Goal: Information Seeking & Learning: Learn about a topic

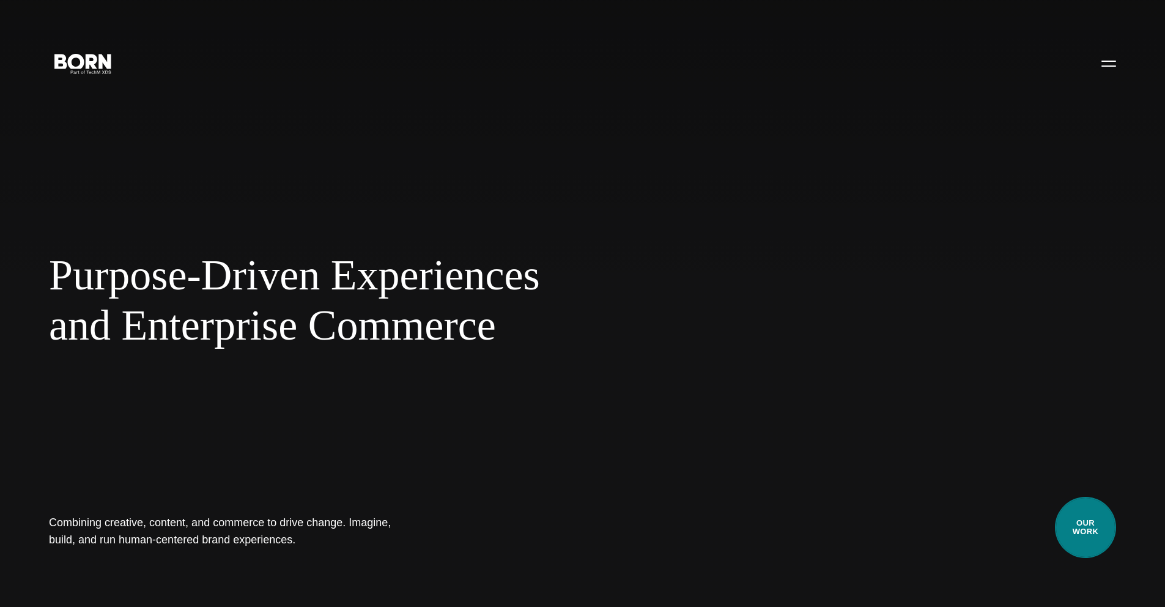
click at [1099, 525] on link "Our Work" at bounding box center [1085, 527] width 61 height 61
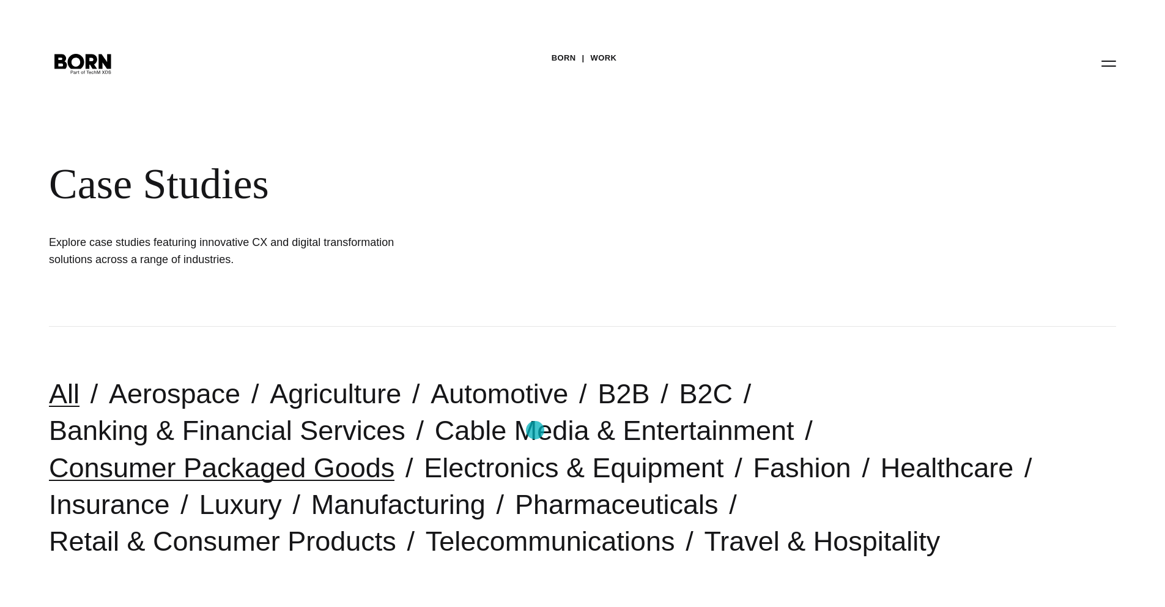
click at [395, 452] on link "Consumer Packaged Goods" at bounding box center [222, 467] width 346 height 31
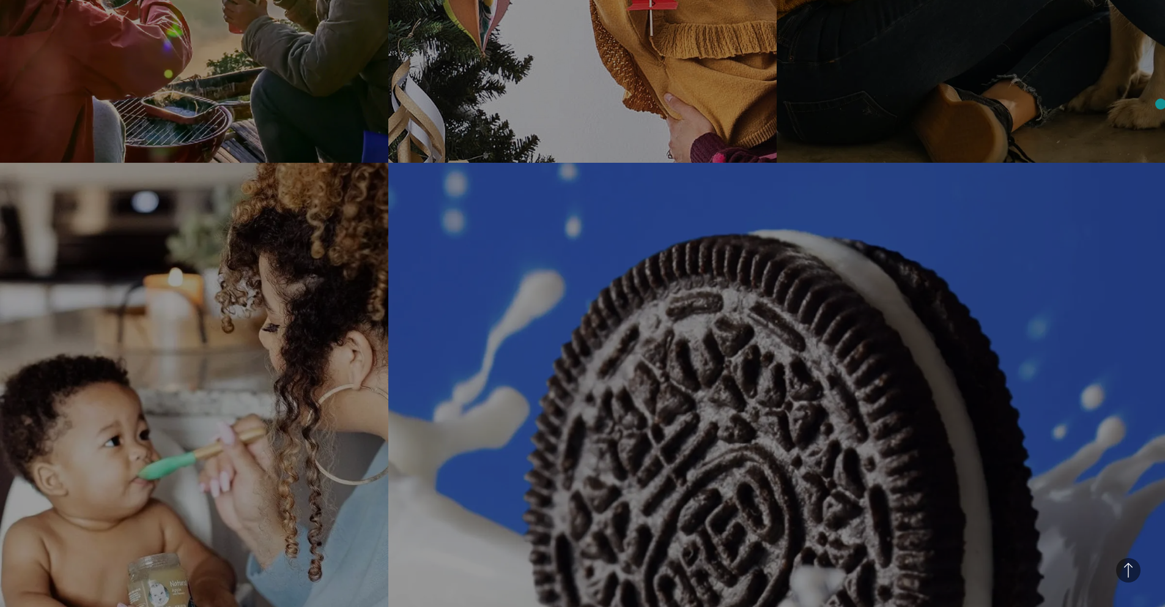
scroll to position [1368, 0]
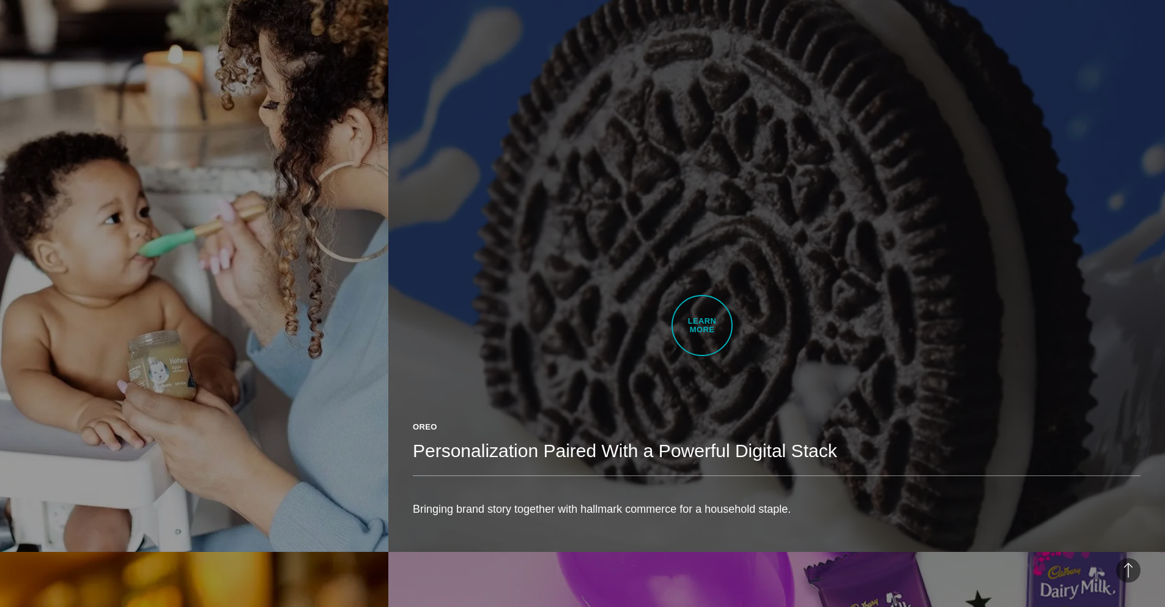
click at [702, 325] on link "Oreo Personalization Paired With a Powerful Digital Stack Bringing brand story …" at bounding box center [776, 246] width 777 height 612
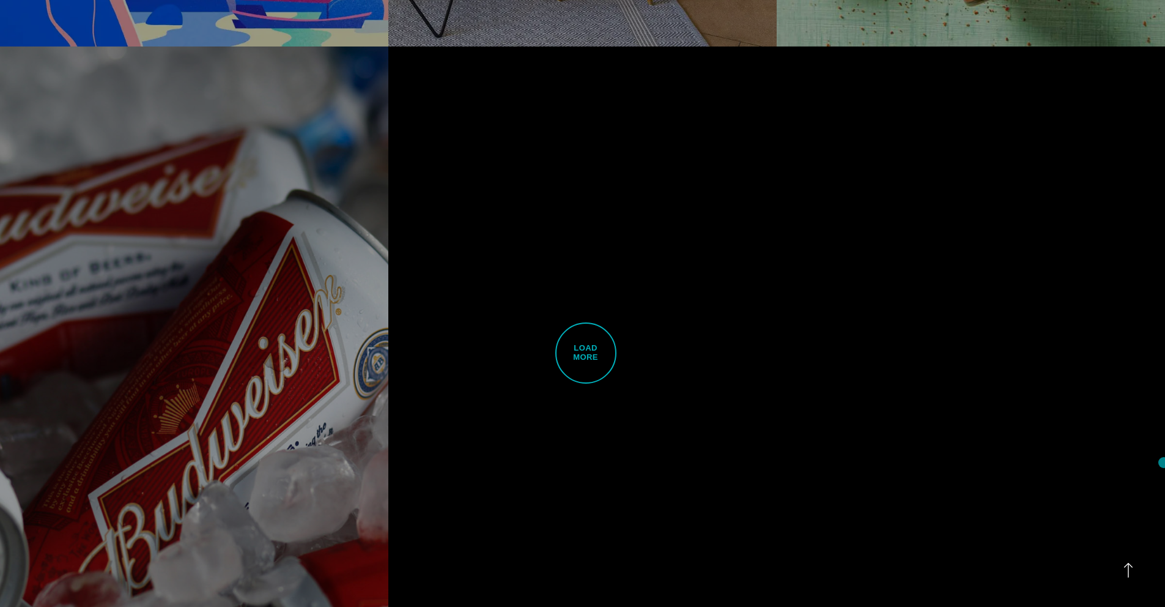
scroll to position [3719, 0]
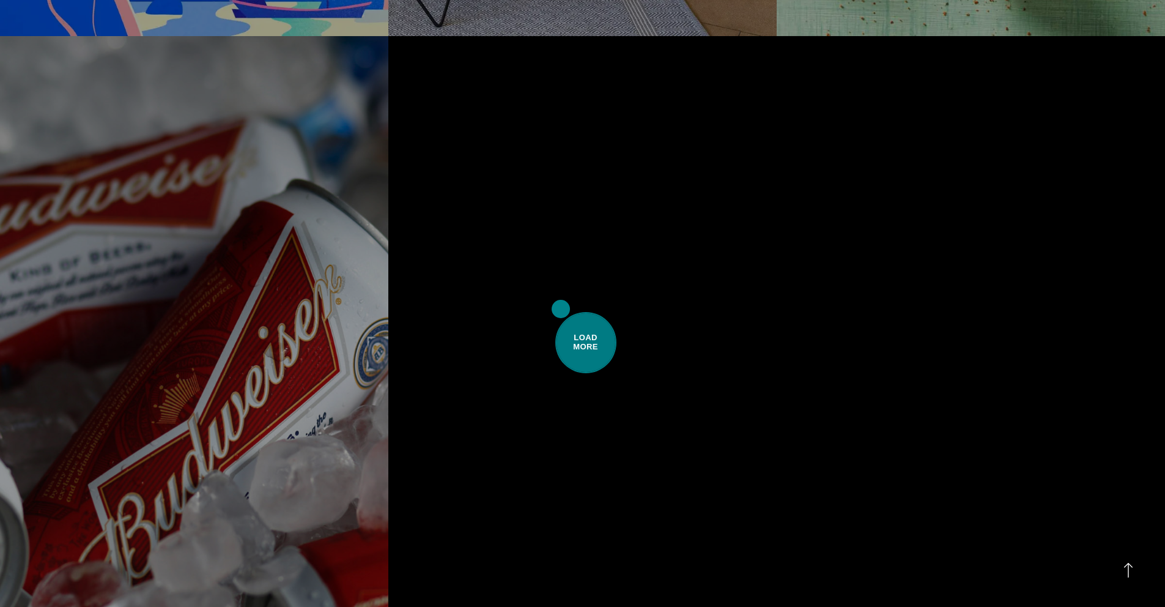
click at [562, 312] on span "Load More" at bounding box center [585, 342] width 61 height 61
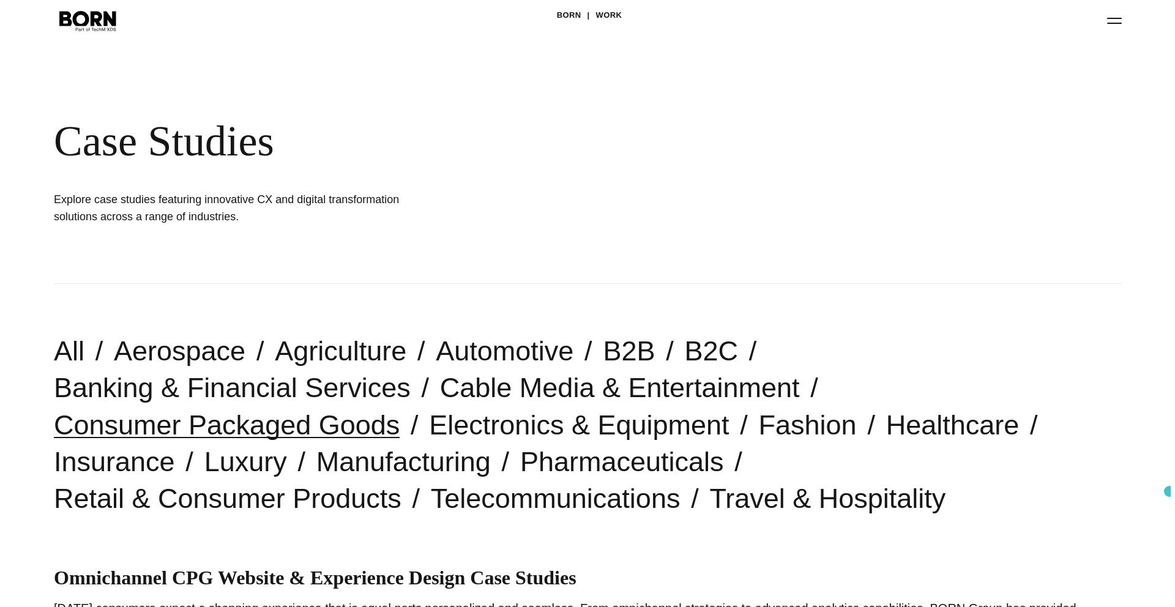
scroll to position [0, 0]
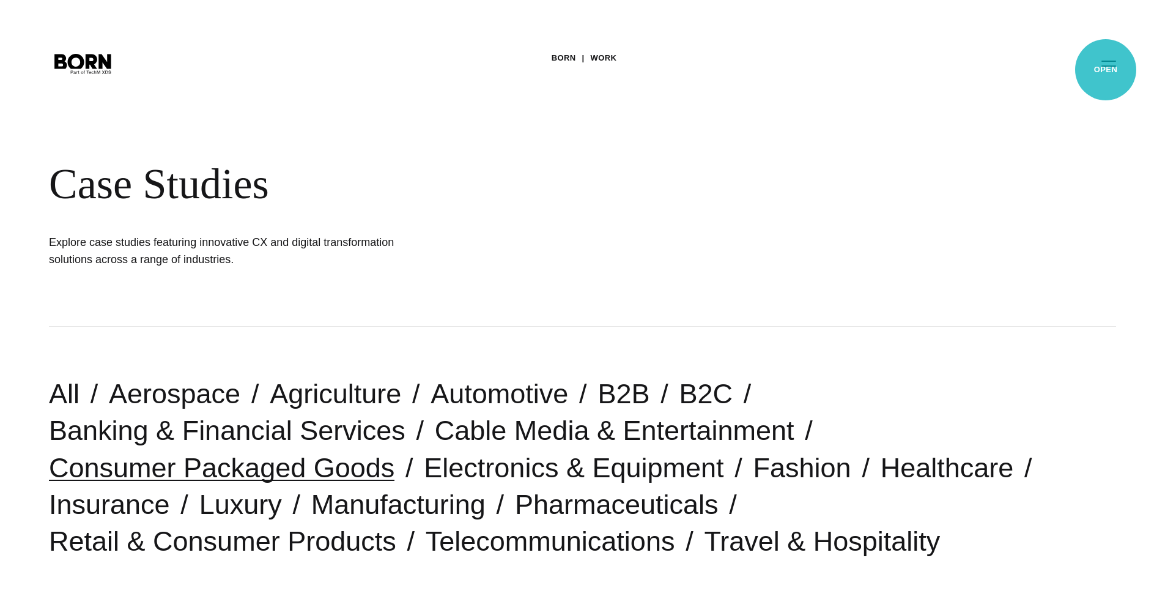
click at [1106, 70] on button "Primary Menu" at bounding box center [1108, 63] width 29 height 26
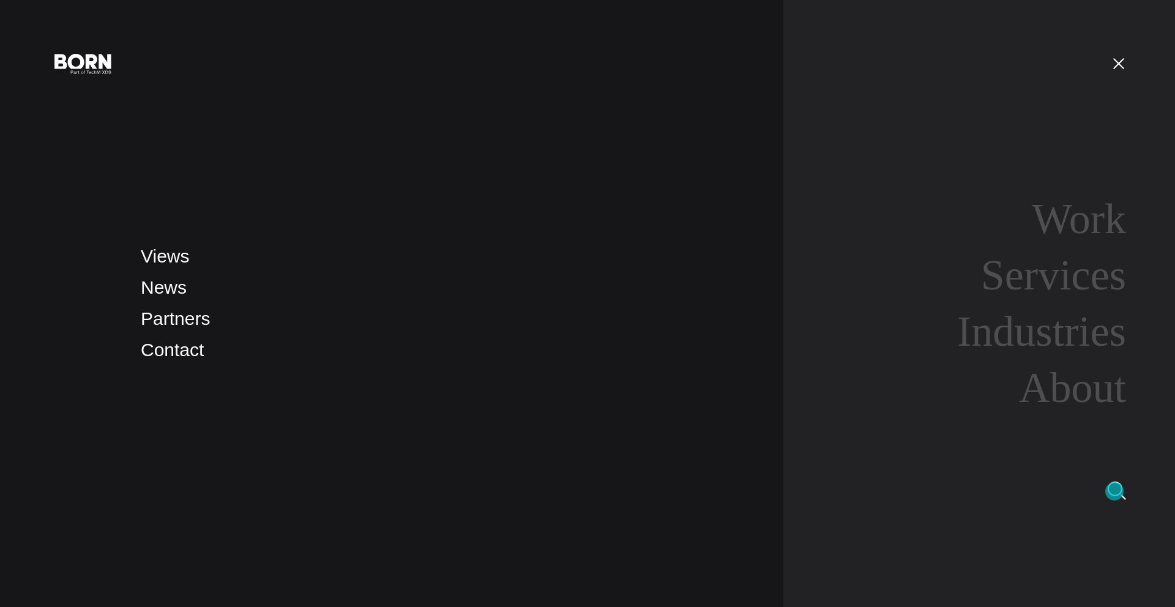
click at [1114, 491] on img at bounding box center [1116, 490] width 18 height 18
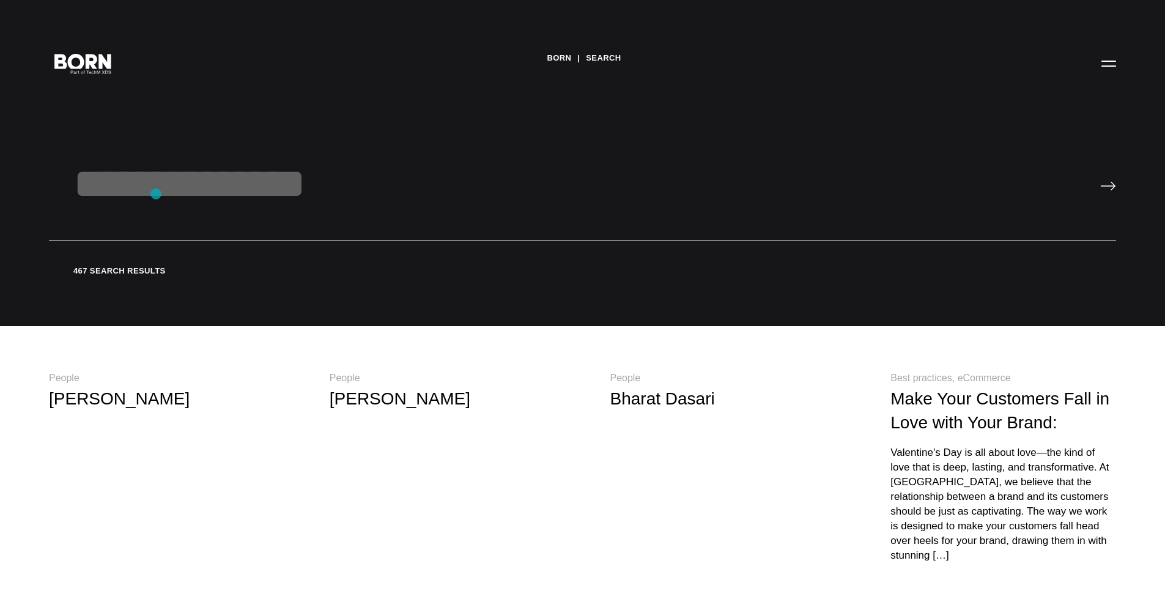
click at [156, 194] on input "text" at bounding box center [582, 199] width 1067 height 81
type input "*********"
click at [1101, 181] on input "image" at bounding box center [1109, 186] width 16 height 10
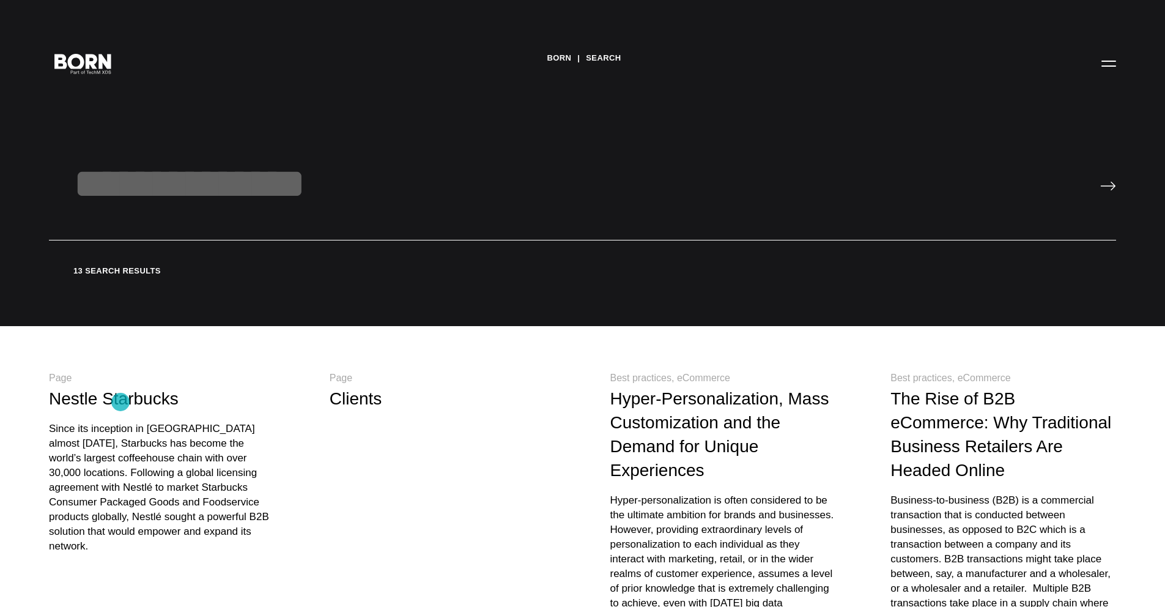
click at [121, 402] on link "Nestle Starbucks" at bounding box center [114, 398] width 130 height 19
